Goal: Find specific page/section: Find specific page/section

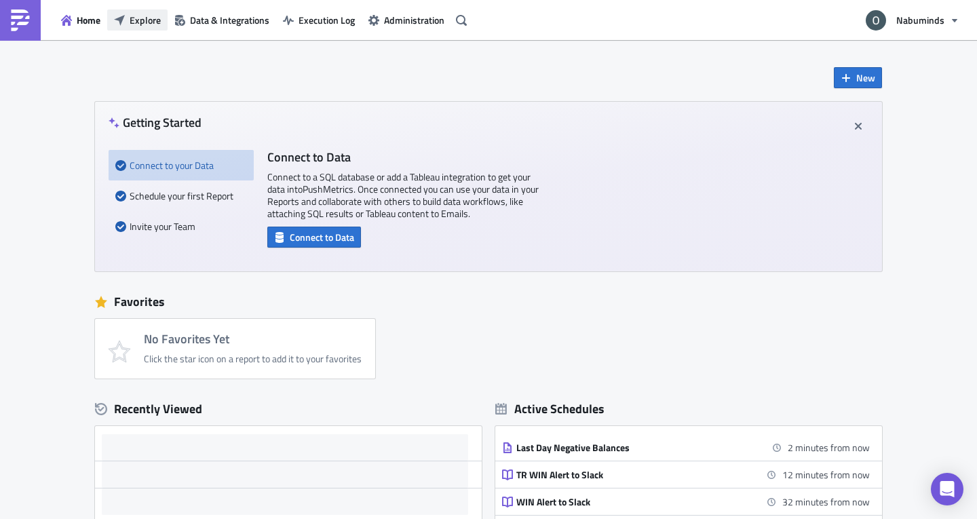
click at [148, 20] on span "Explore" at bounding box center [145, 20] width 31 height 14
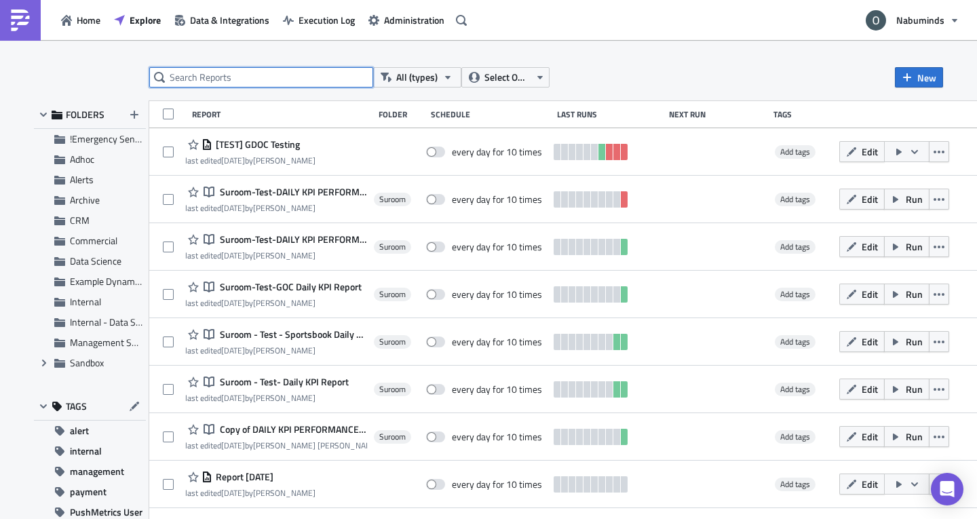
click at [267, 76] on input "text" at bounding box center [261, 77] width 224 height 20
type input "chatbot"
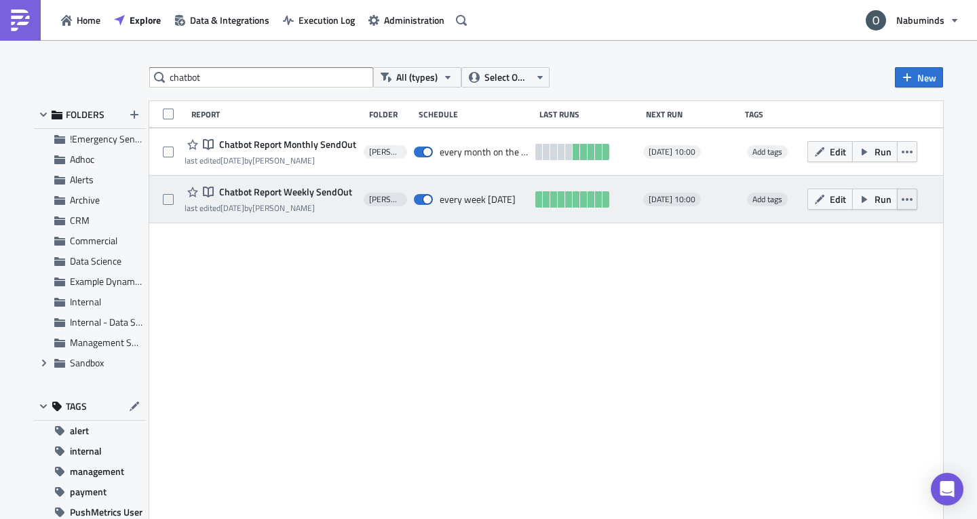
click at [902, 204] on icon "button" at bounding box center [907, 199] width 11 height 11
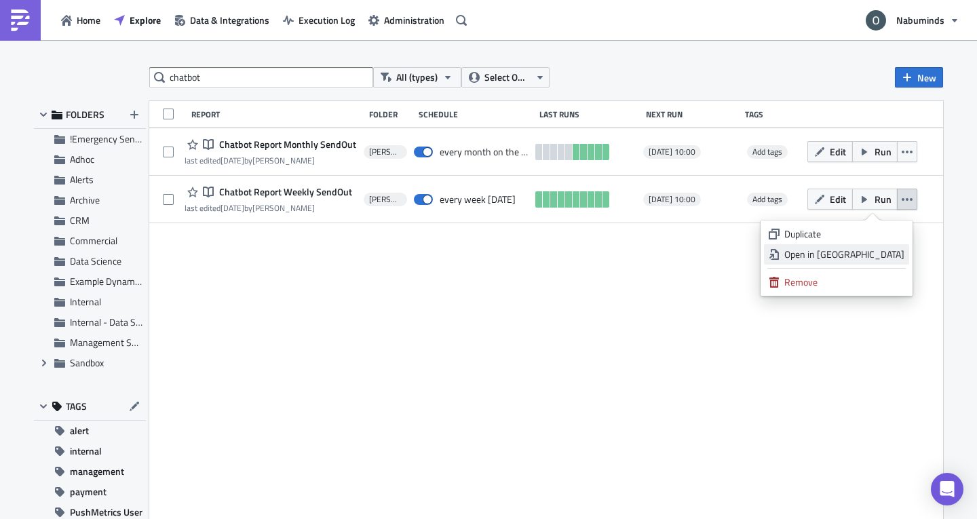
click at [875, 251] on div "Open in New Tab" at bounding box center [845, 255] width 120 height 14
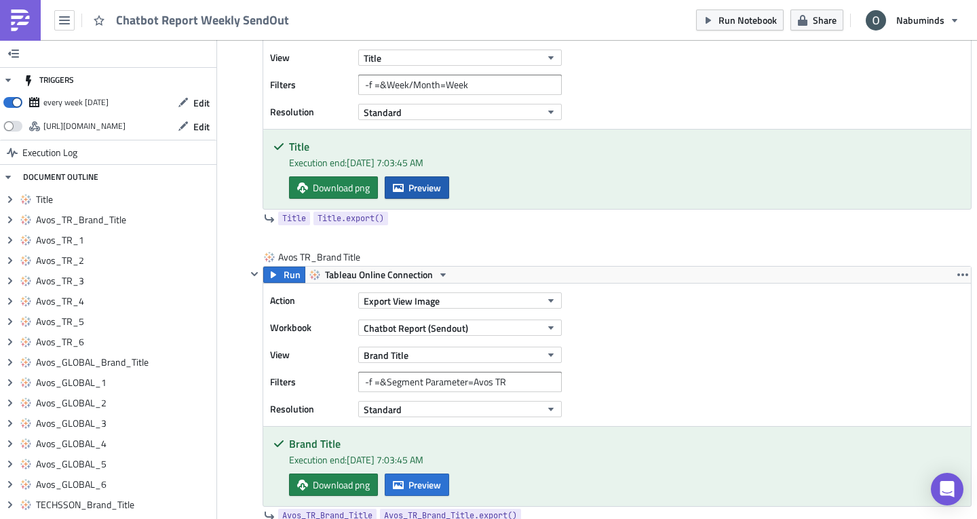
scroll to position [428, 0]
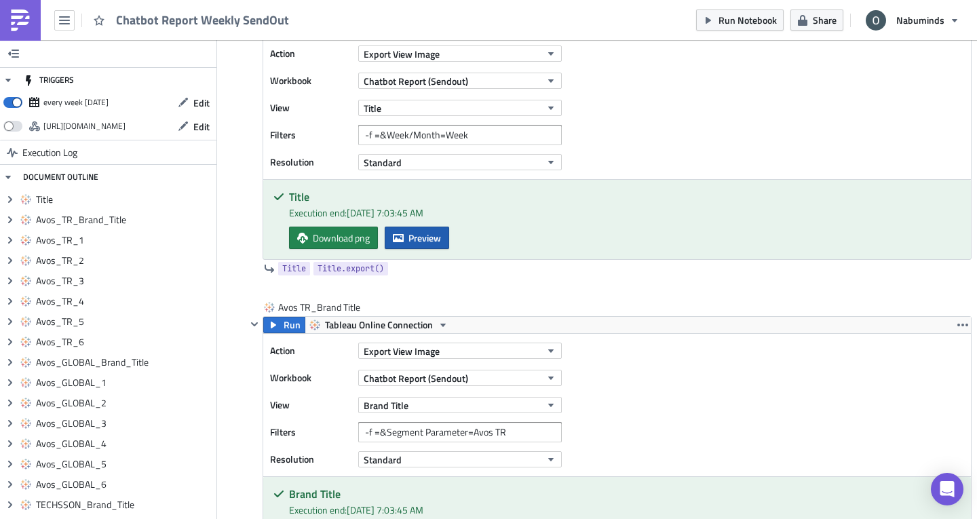
click at [395, 236] on icon "button" at bounding box center [398, 237] width 11 height 8
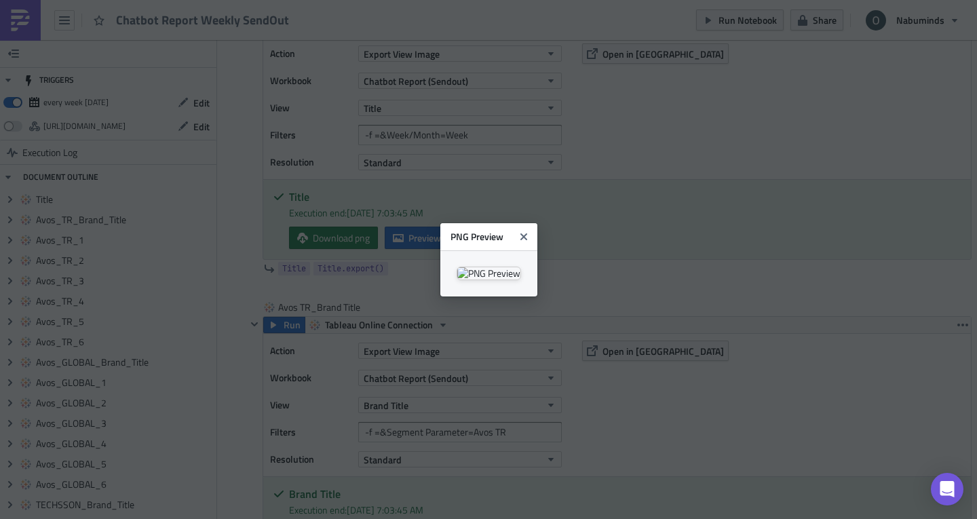
click at [521, 280] on img at bounding box center [489, 274] width 64 height 14
click at [534, 227] on button "Close" at bounding box center [524, 237] width 20 height 20
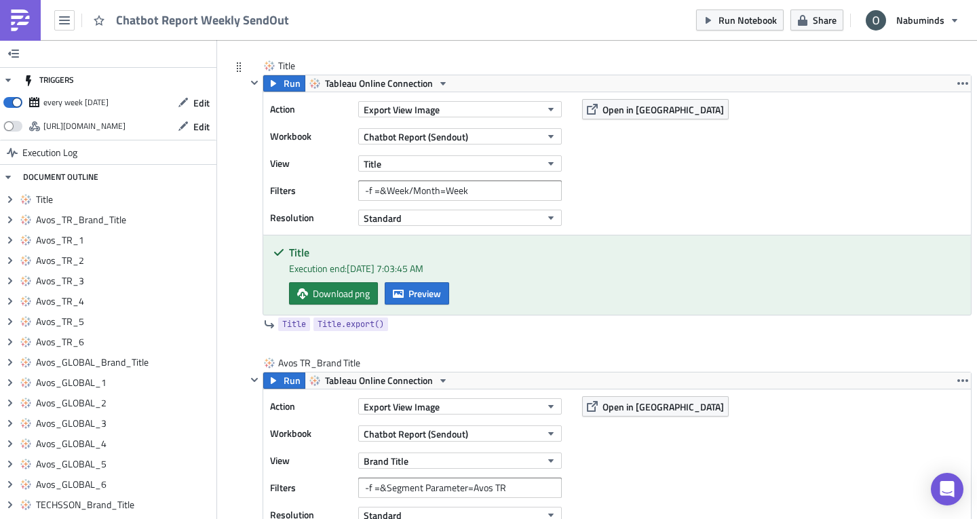
scroll to position [364, 0]
